Goal: Navigation & Orientation: Find specific page/section

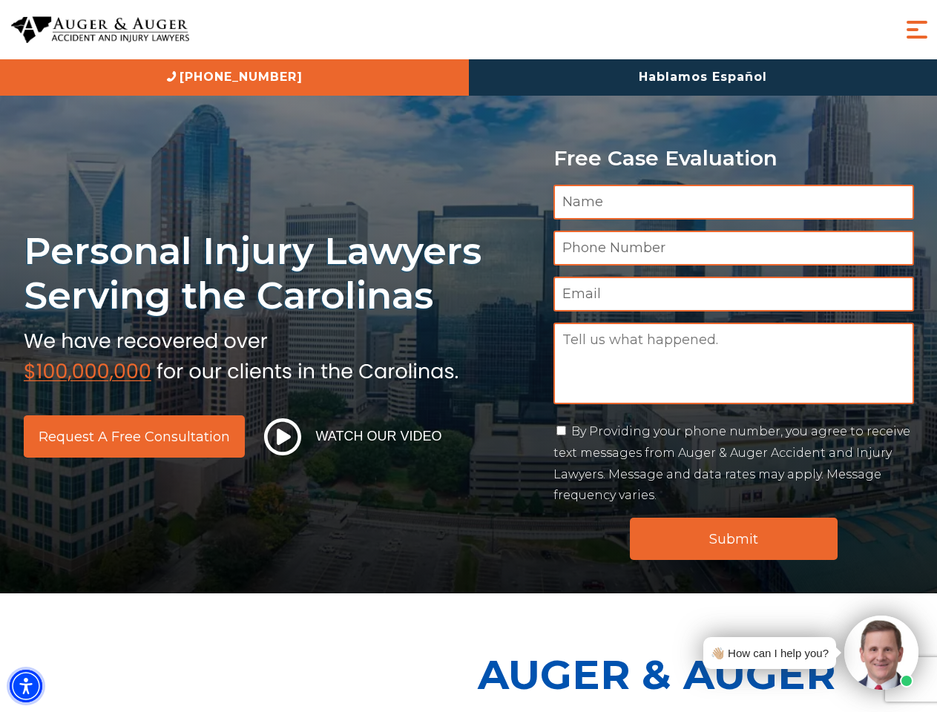
click at [26, 686] on img "Accessibility Menu" at bounding box center [26, 686] width 33 height 33
